Goal: Manage account settings

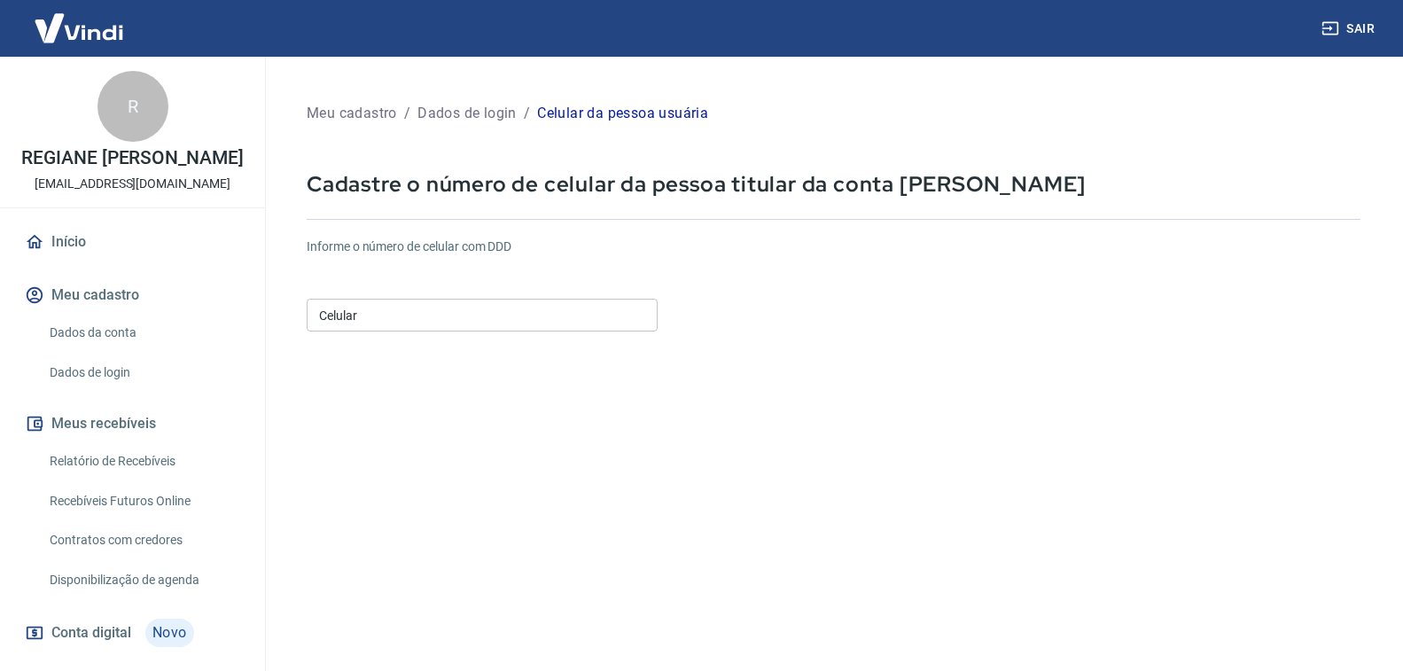
click at [383, 320] on input "Celular" at bounding box center [482, 315] width 351 height 33
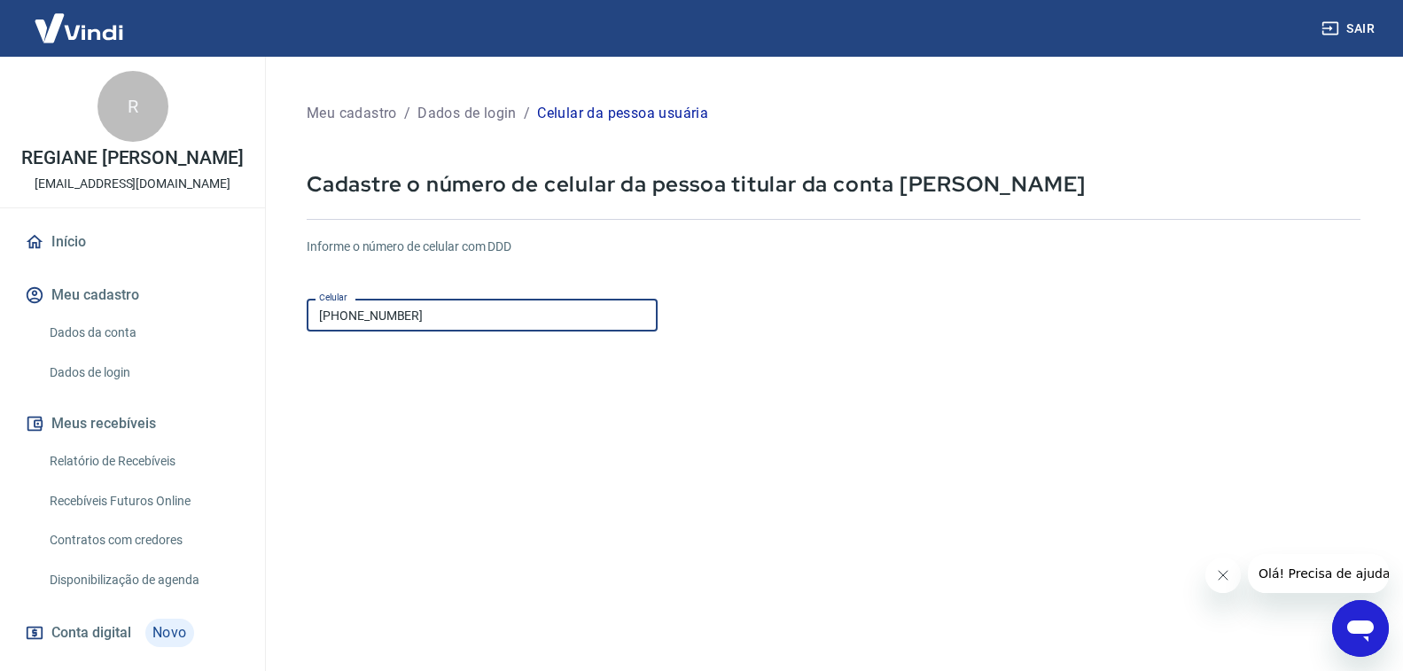
type input "(19) 98144-1142"
click at [572, 408] on form "Informe o número de celular com DDD Celular (19) 98144-1142 Celular Continuar C…" at bounding box center [834, 482] width 1054 height 518
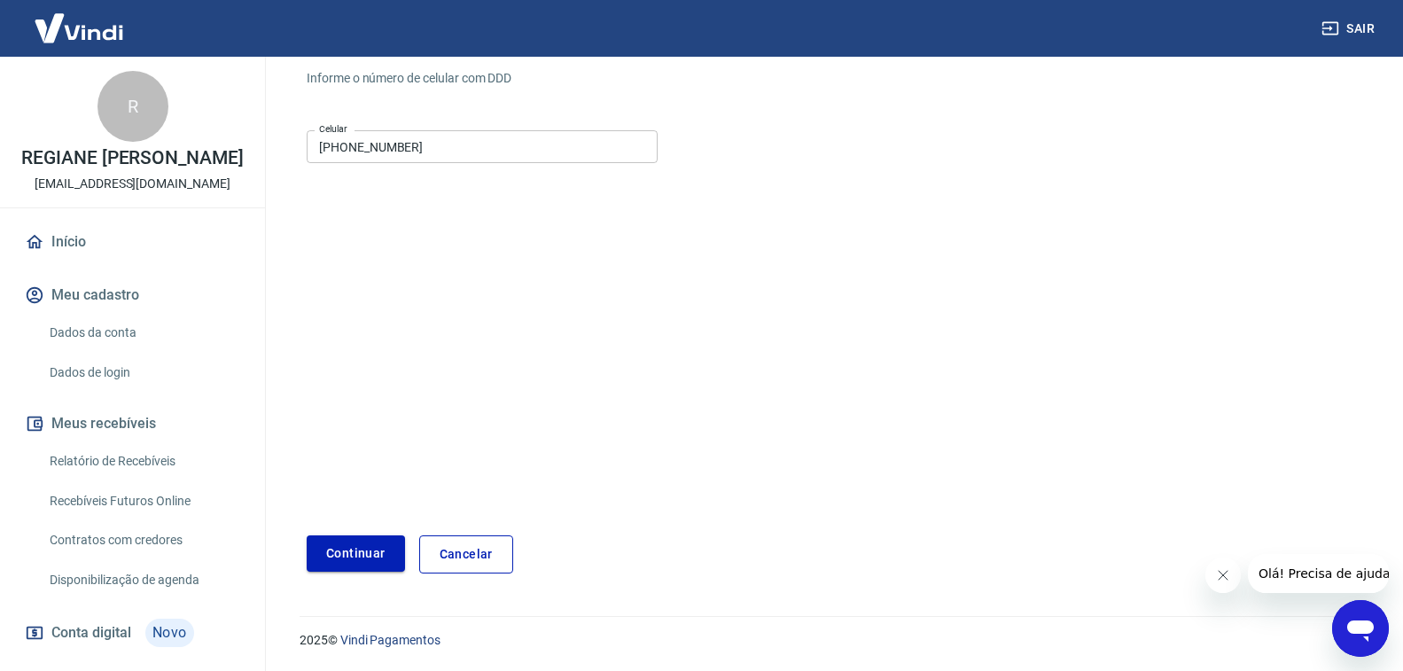
click at [370, 553] on button "Continuar" at bounding box center [356, 553] width 98 height 36
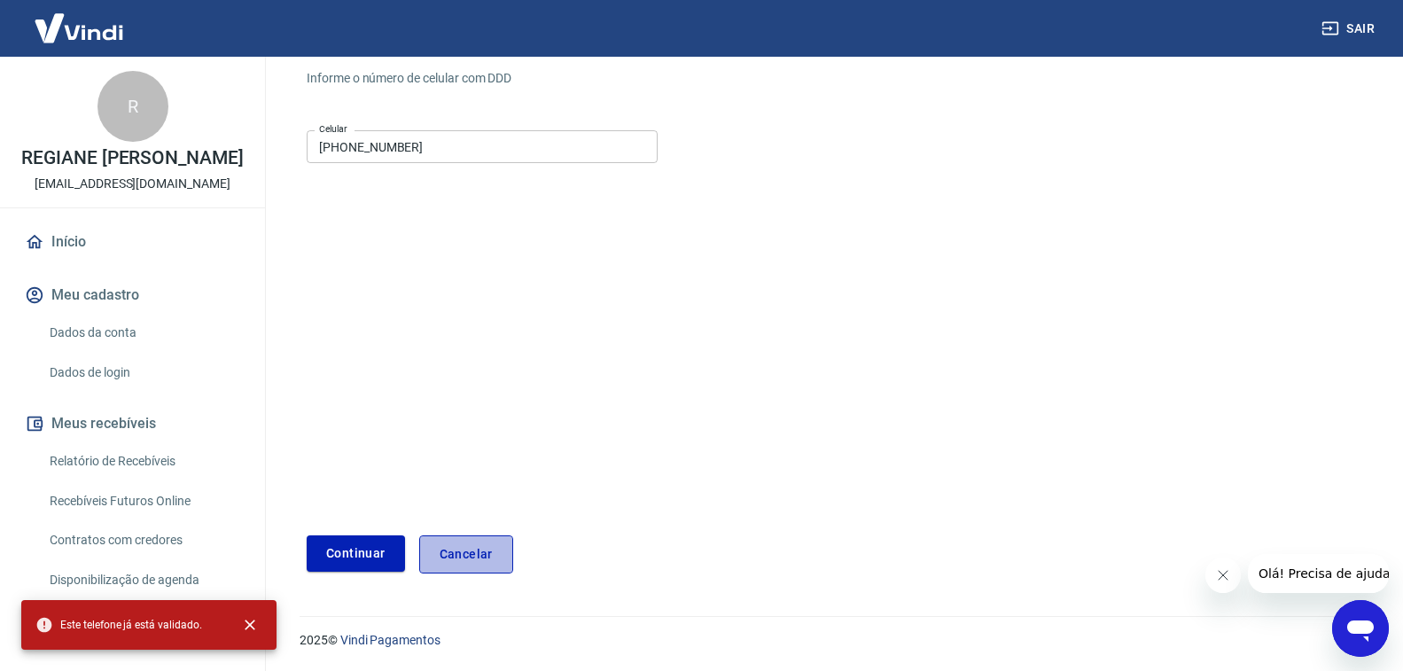
click at [474, 558] on link "Cancelar" at bounding box center [466, 554] width 94 height 38
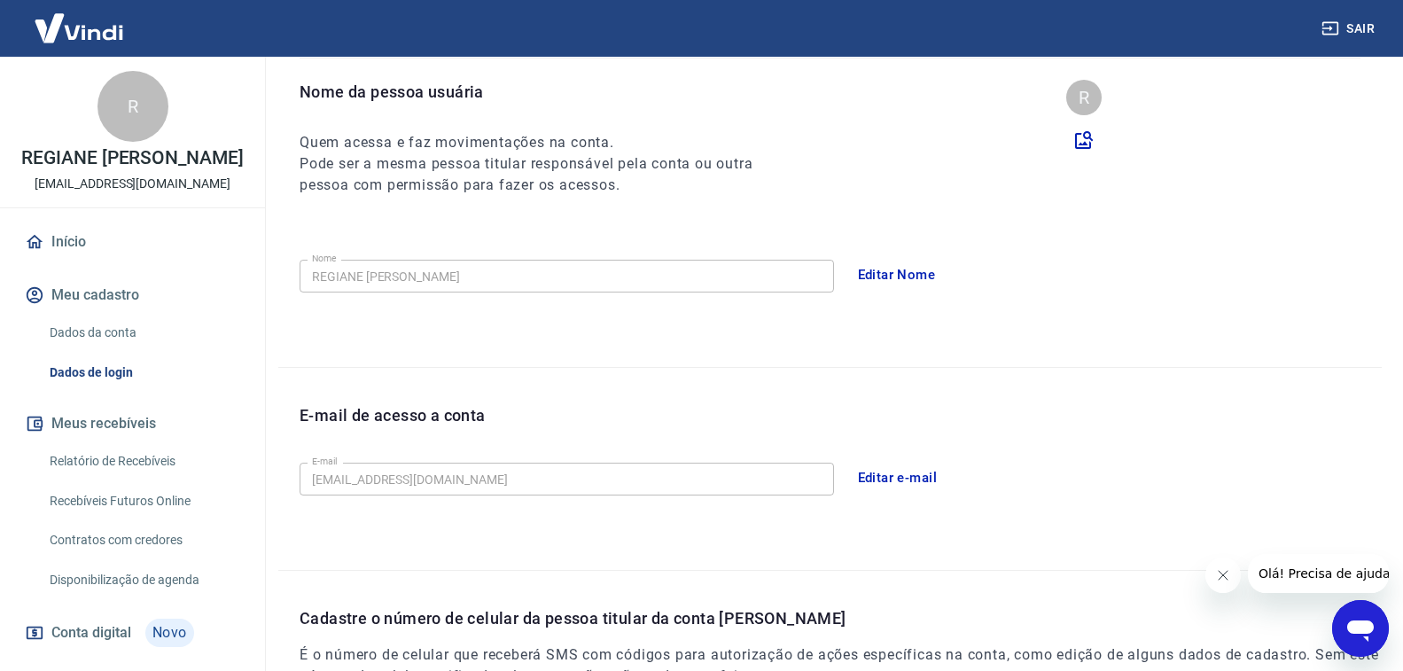
scroll to position [464, 0]
